Goal: Information Seeking & Learning: Check status

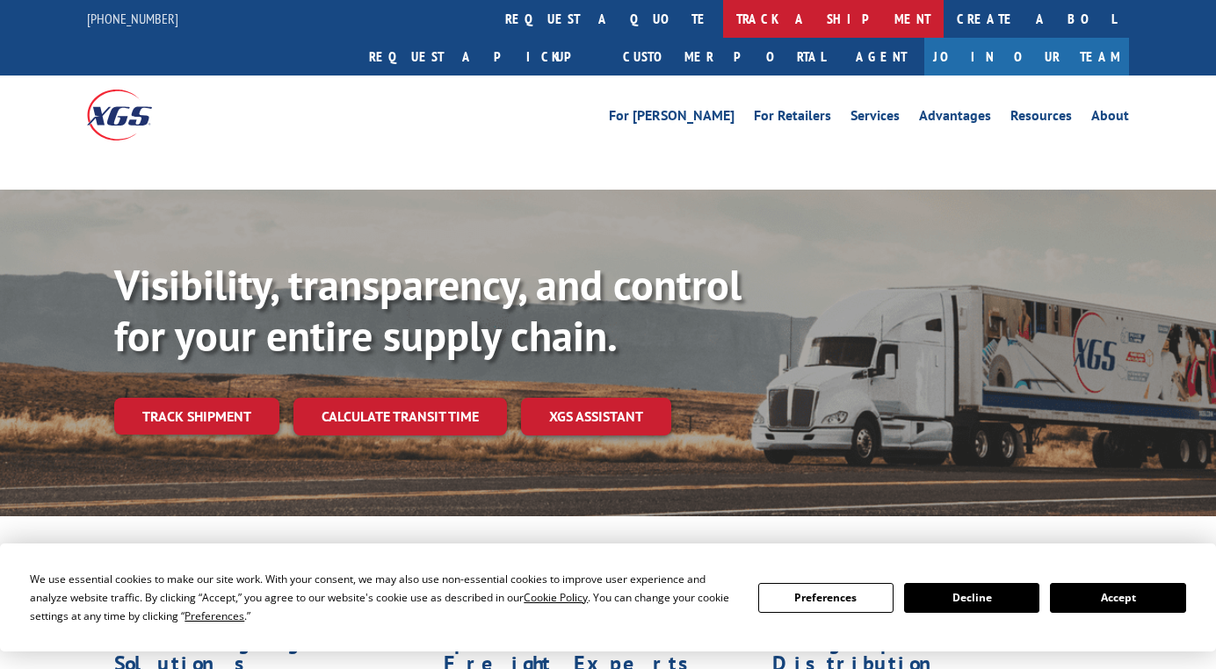
click at [723, 23] on link "track a shipment" at bounding box center [833, 19] width 221 height 38
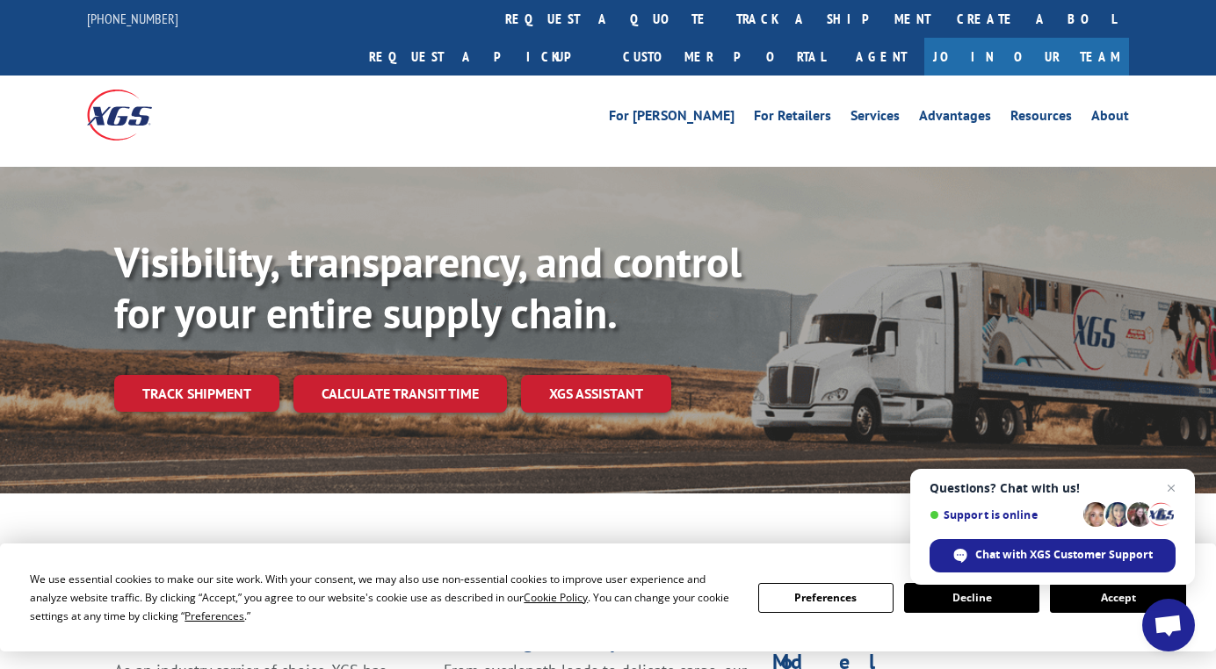
click at [1096, 609] on button "Accept" at bounding box center [1117, 598] width 135 height 30
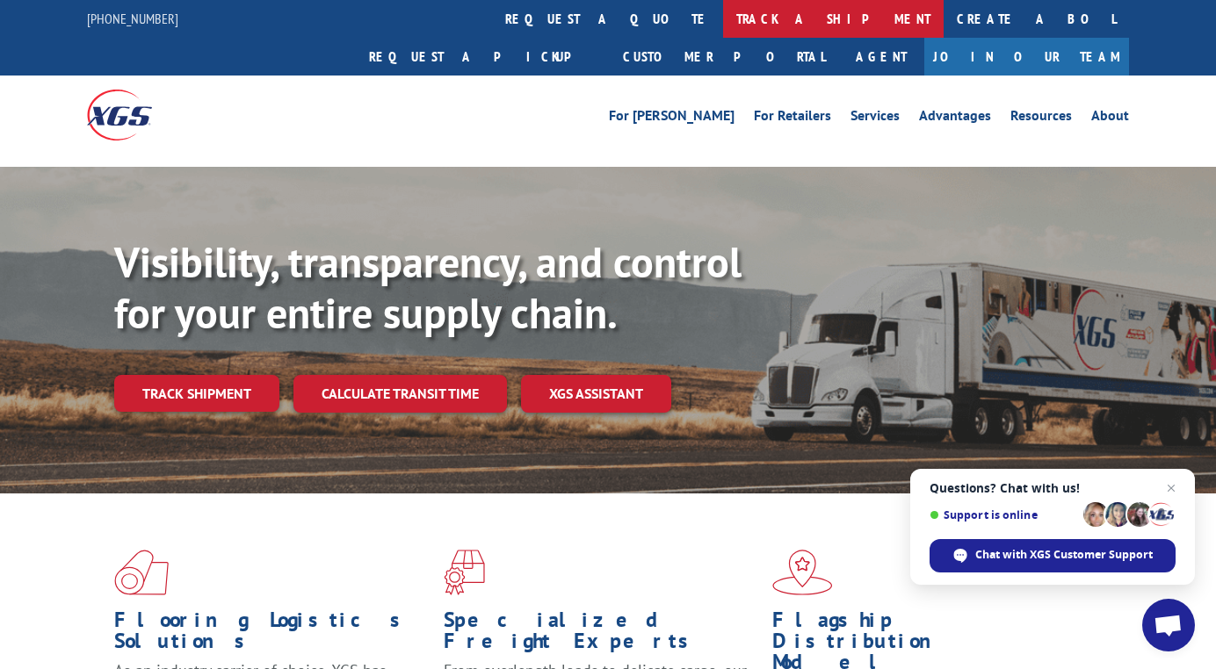
click at [723, 17] on link "track a shipment" at bounding box center [833, 19] width 221 height 38
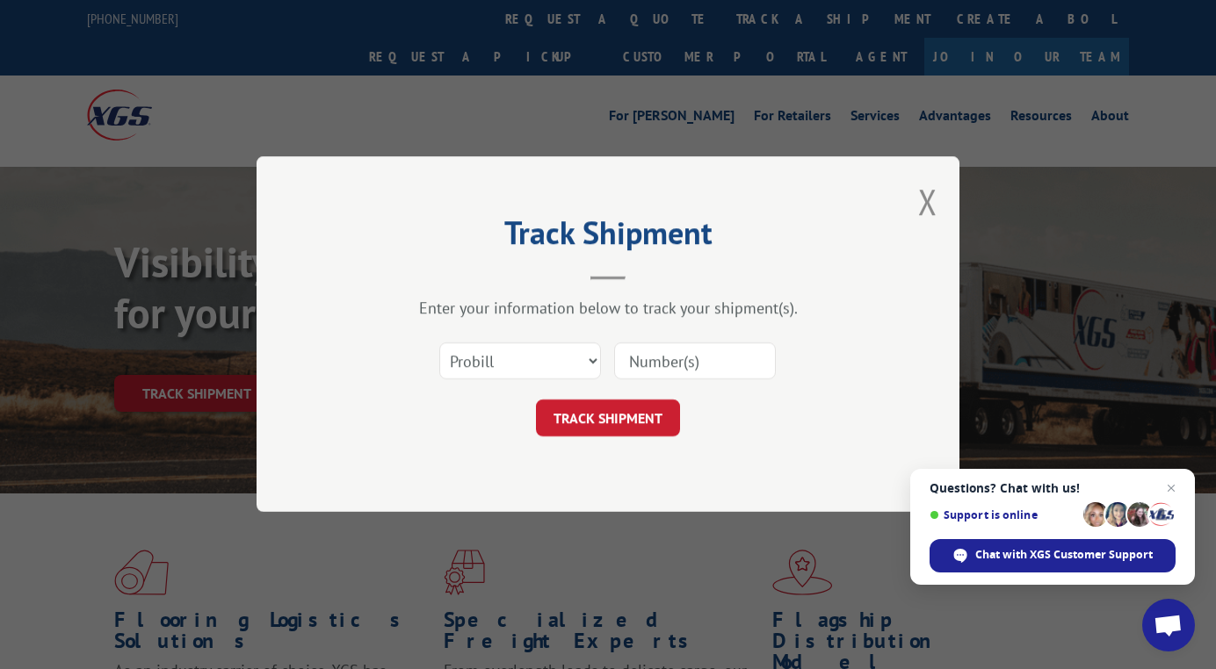
click at [697, 358] on input at bounding box center [695, 362] width 162 height 37
paste input "17410168"
type input "17410168"
click at [637, 410] on button "TRACK SHIPMENT" at bounding box center [608, 419] width 144 height 37
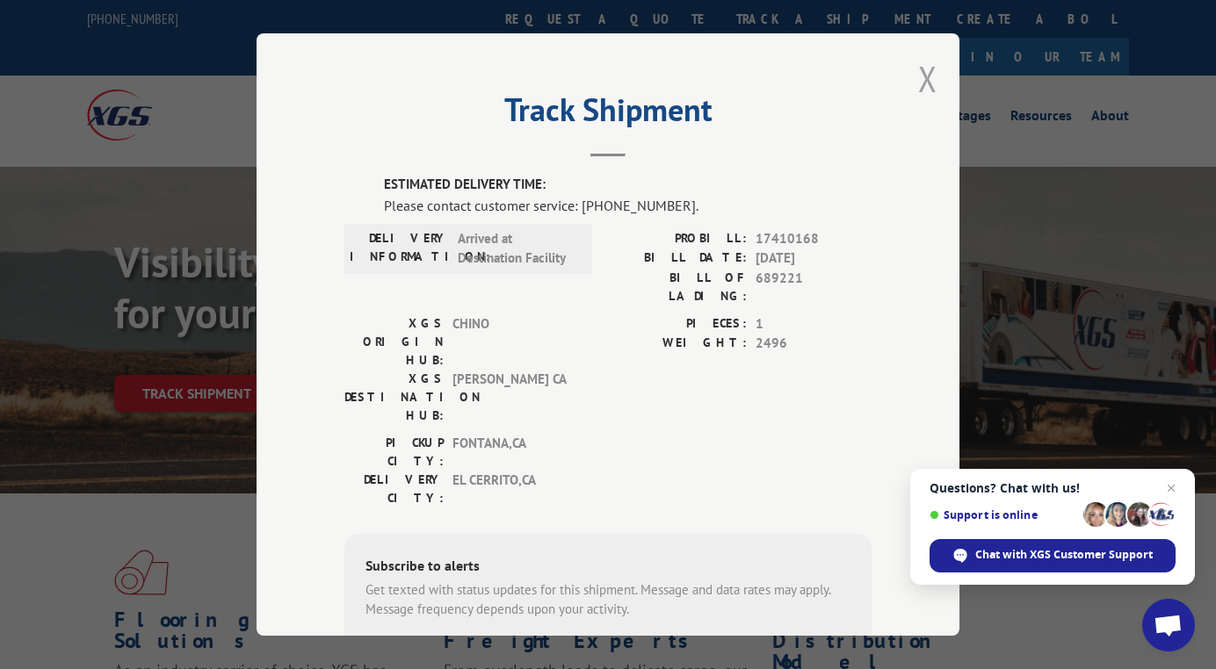
click at [921, 85] on button "Close modal" at bounding box center [927, 78] width 19 height 47
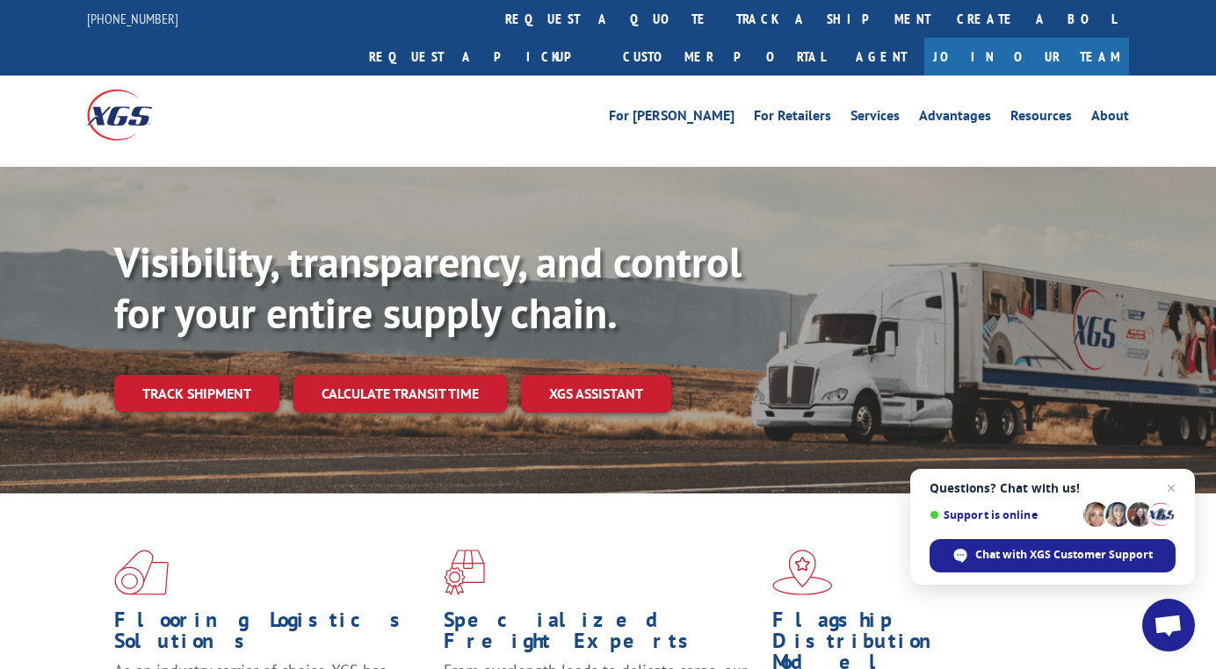
click at [723, 15] on link "track a shipment" at bounding box center [833, 19] width 221 height 38
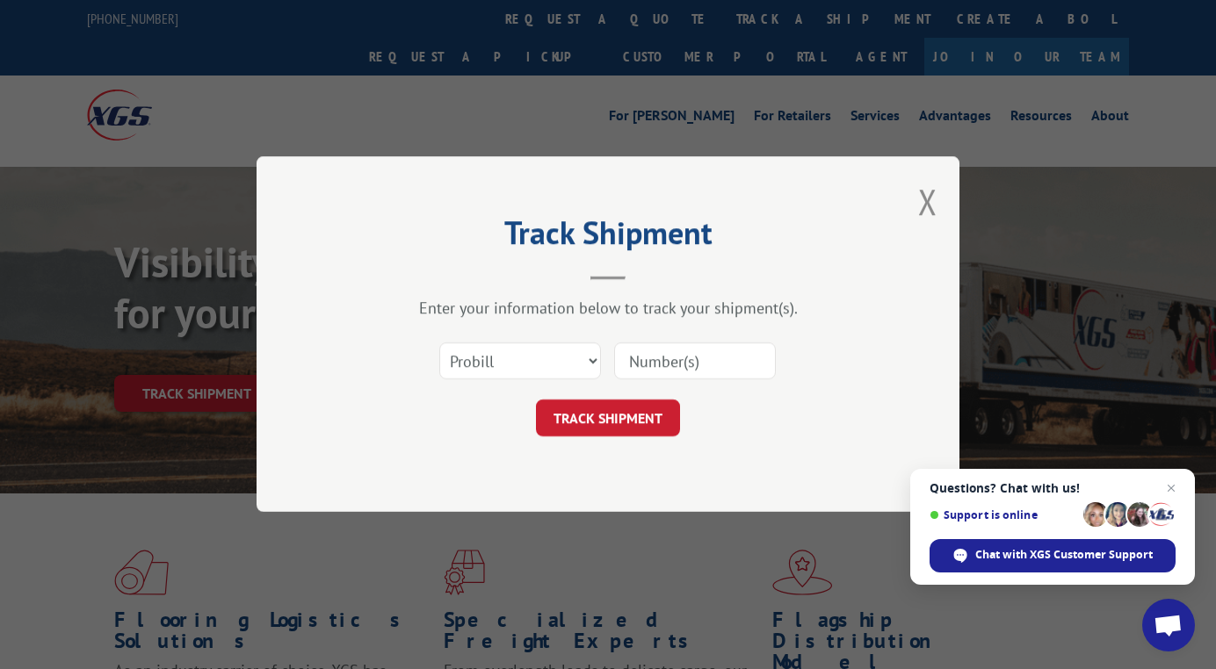
click at [721, 368] on input at bounding box center [695, 362] width 162 height 37
paste input "17410168"
type input "17410168"
click at [630, 410] on button "TRACK SHIPMENT" at bounding box center [608, 419] width 144 height 37
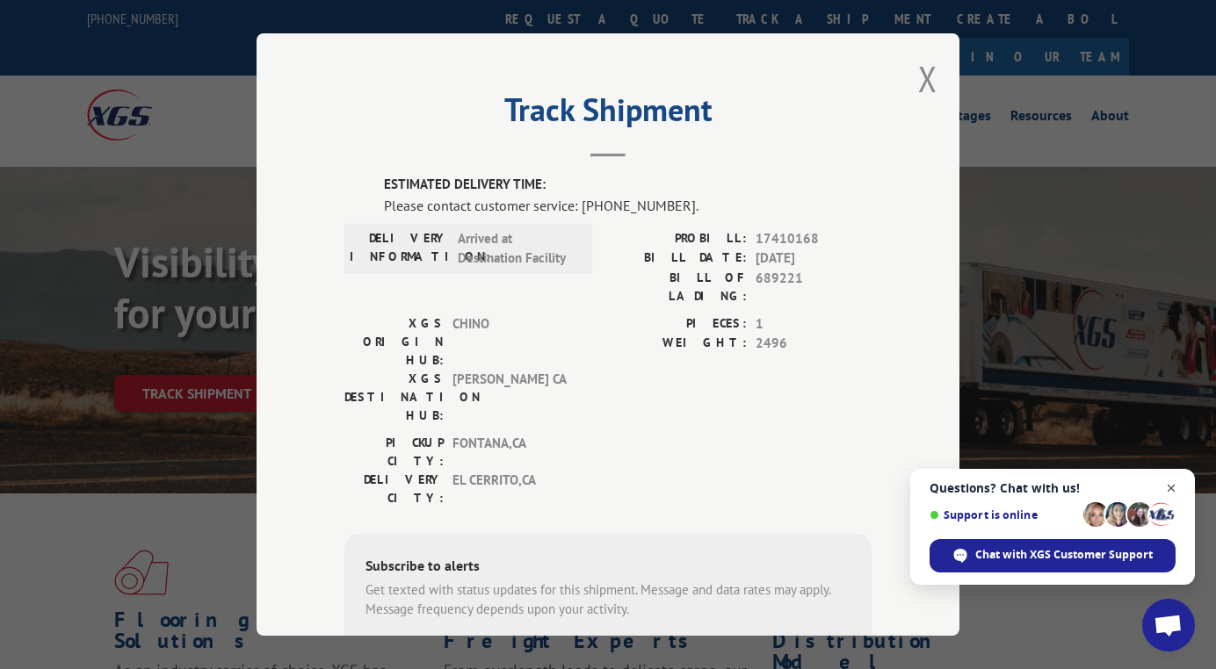
click at [1171, 486] on span "Close chat" at bounding box center [1172, 489] width 22 height 22
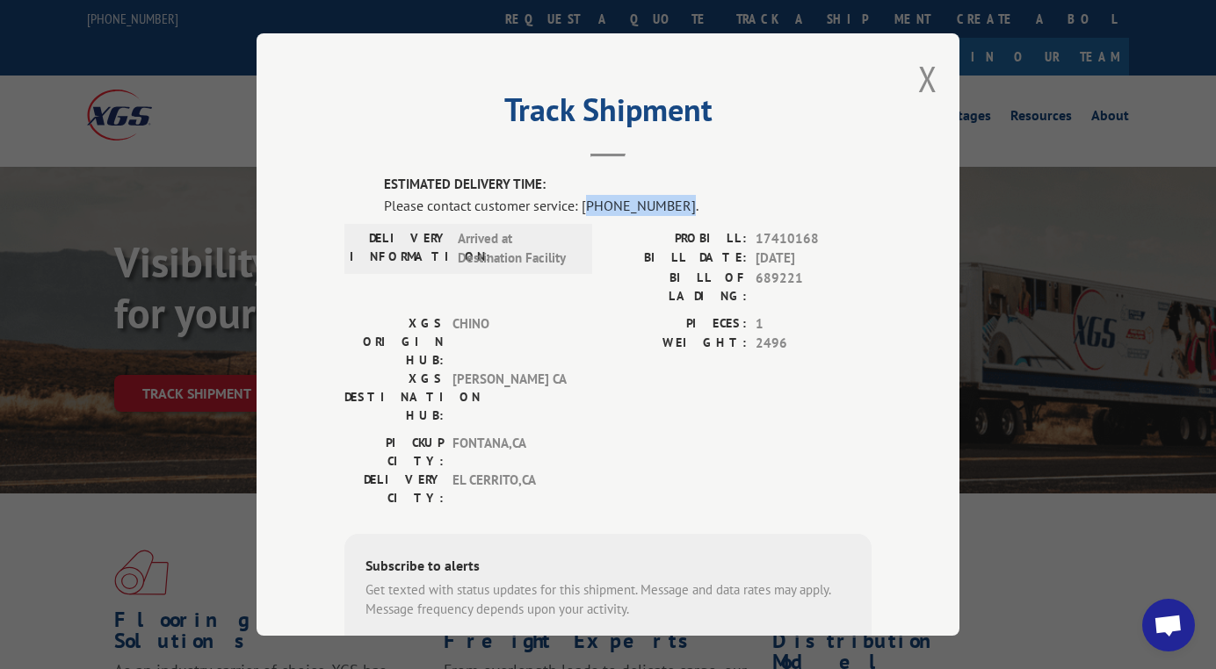
drag, startPoint x: 579, startPoint y: 203, endPoint x: 667, endPoint y: 198, distance: 88.0
click at [667, 198] on div "Please contact customer service: [PHONE_NUMBER]." at bounding box center [628, 205] width 488 height 21
copy div "844) 947-7447"
